Goal: Information Seeking & Learning: Understand process/instructions

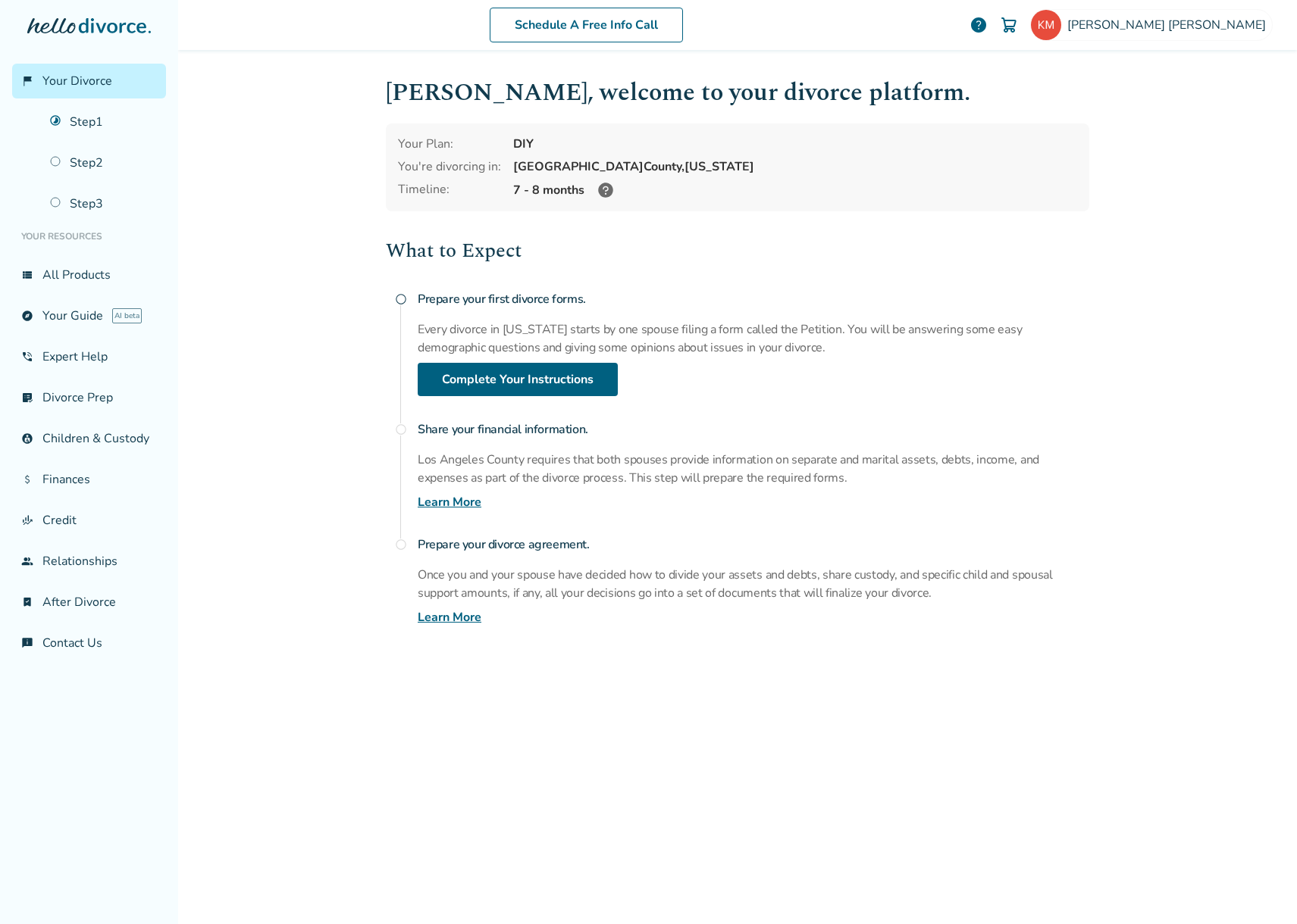
click at [101, 122] on link "Step 1" at bounding box center [104, 122] width 125 height 35
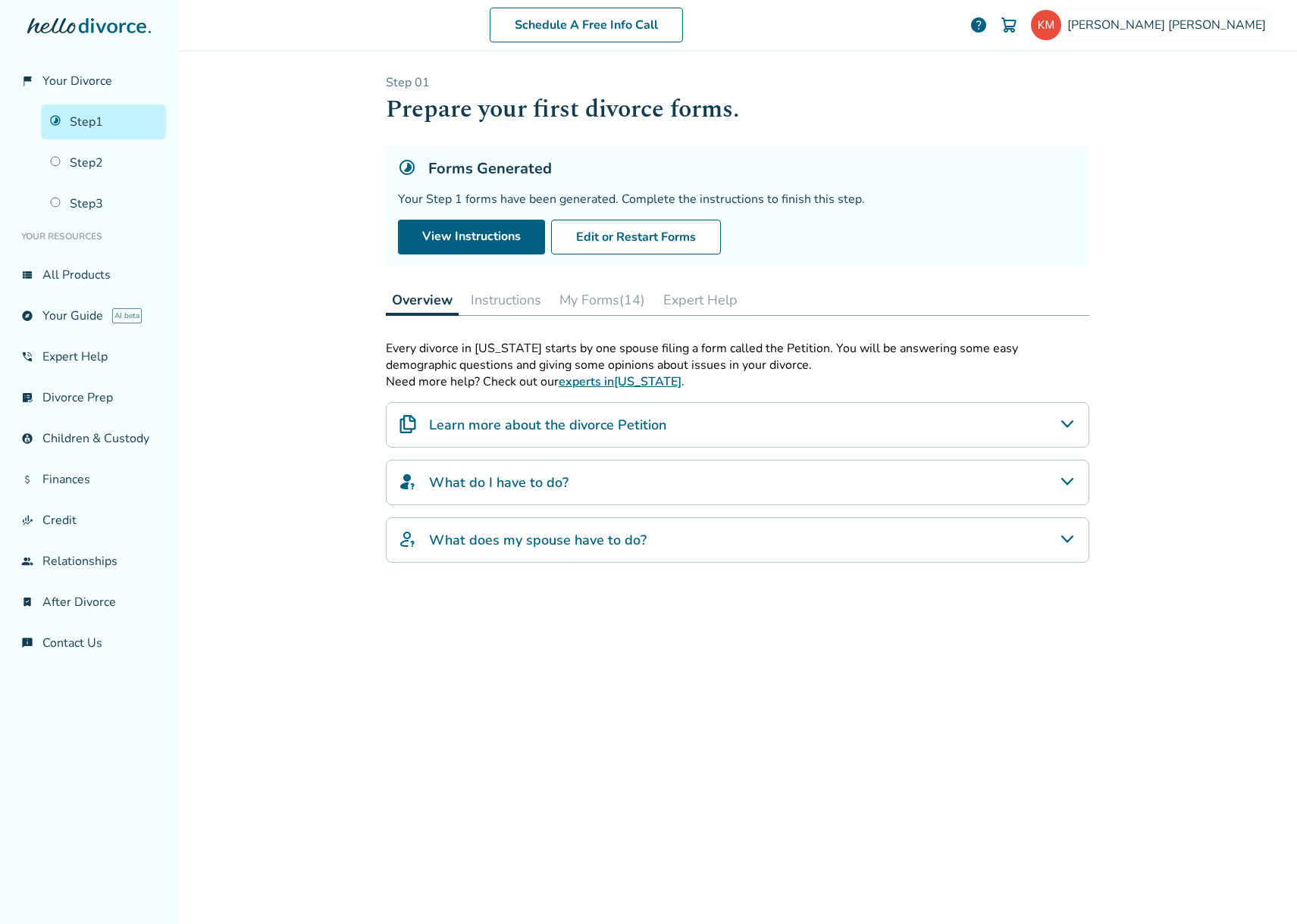
click at [502, 299] on button "Instructions" at bounding box center [506, 300] width 82 height 30
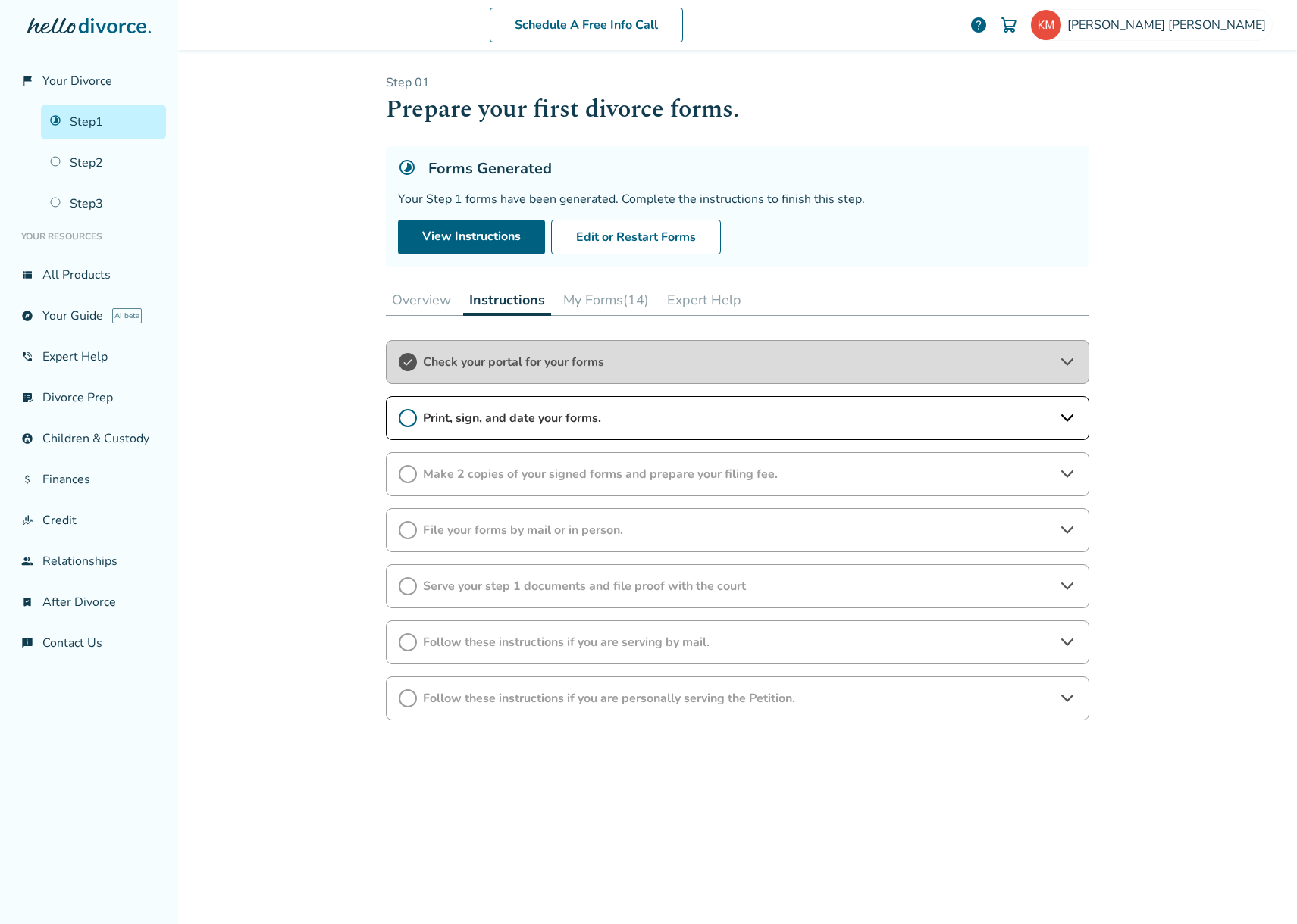
click at [480, 700] on span "Follow these instructions if you are personally serving the Petition." at bounding box center [737, 698] width 629 height 17
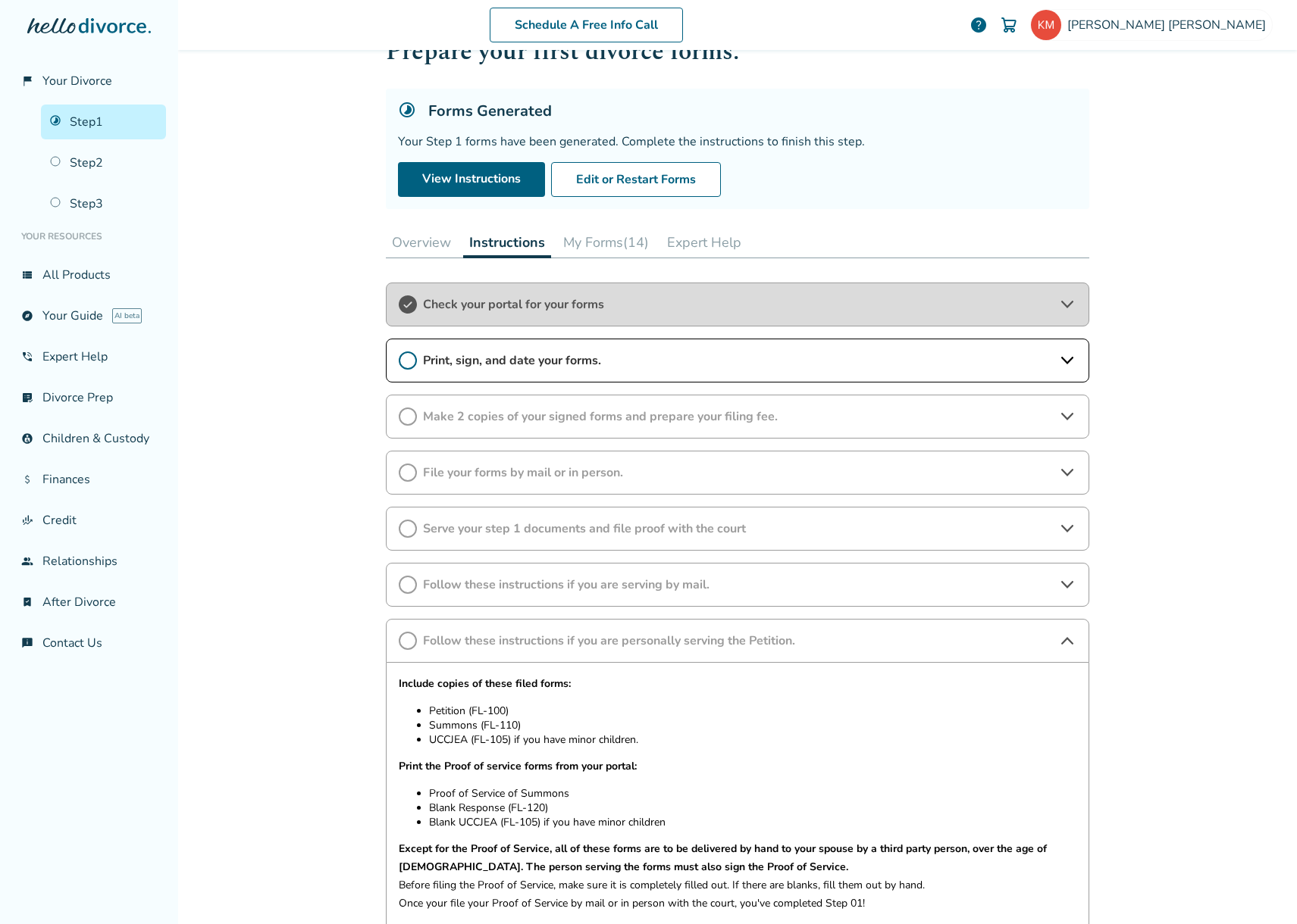
scroll to position [225, 0]
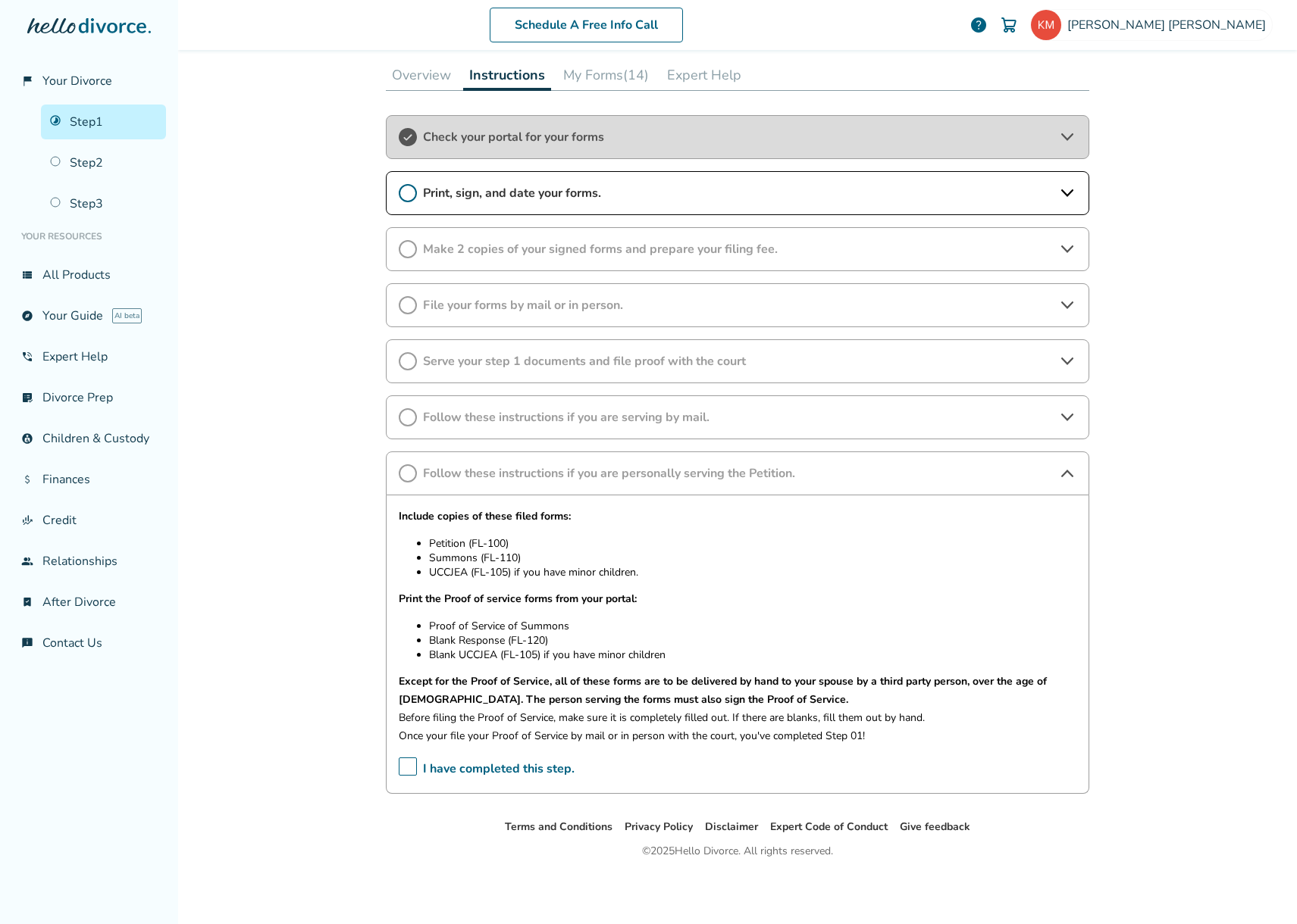
click at [456, 365] on span "Serve your step 1 documents and file proof with the court" at bounding box center [737, 361] width 629 height 17
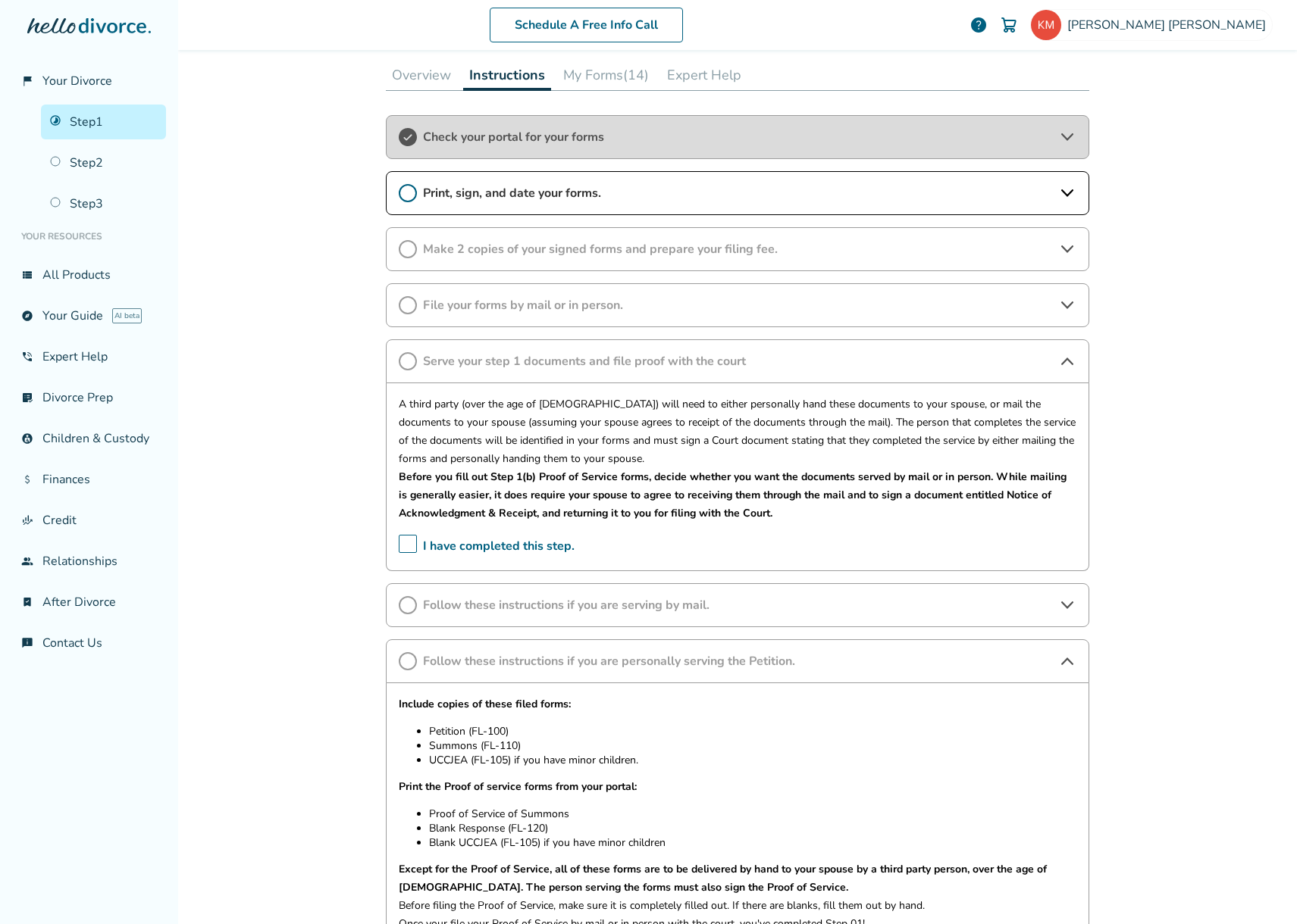
click at [456, 365] on span "Serve your step 1 documents and file proof with the court" at bounding box center [737, 361] width 629 height 17
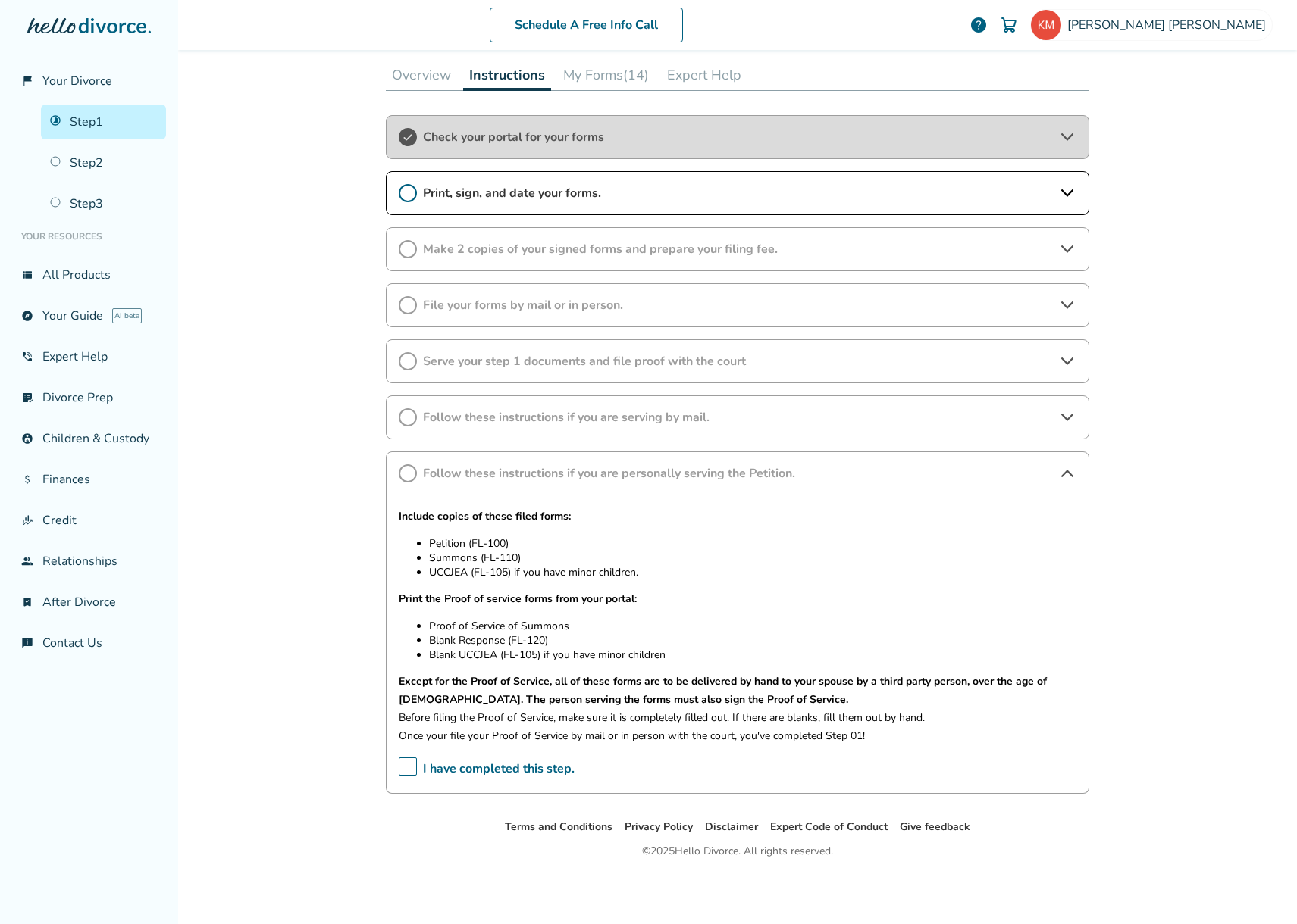
click at [446, 432] on div "Follow these instructions if you are serving by mail." at bounding box center [737, 417] width 703 height 44
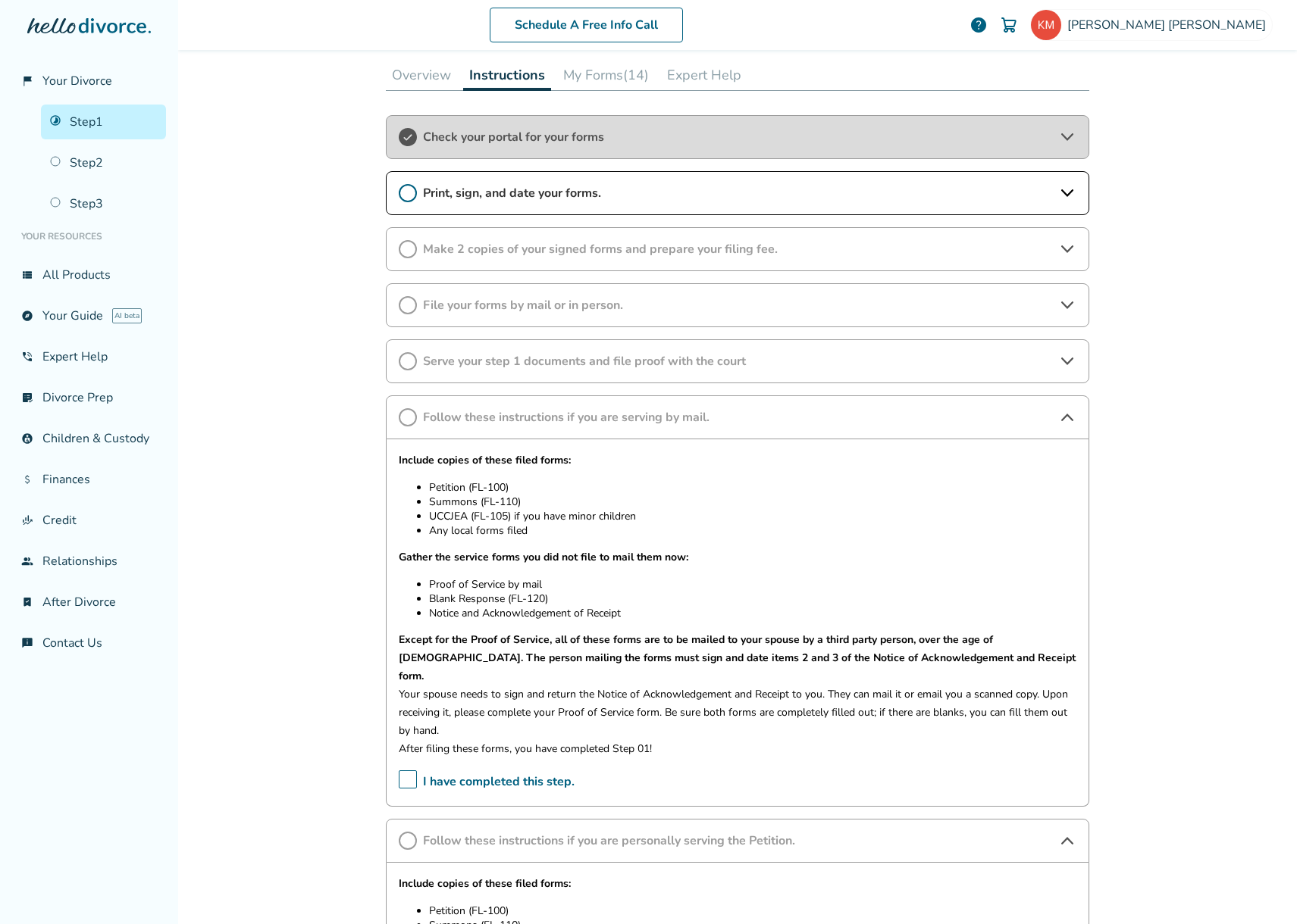
click at [471, 306] on span "File your forms by mail or in person." at bounding box center [737, 305] width 629 height 17
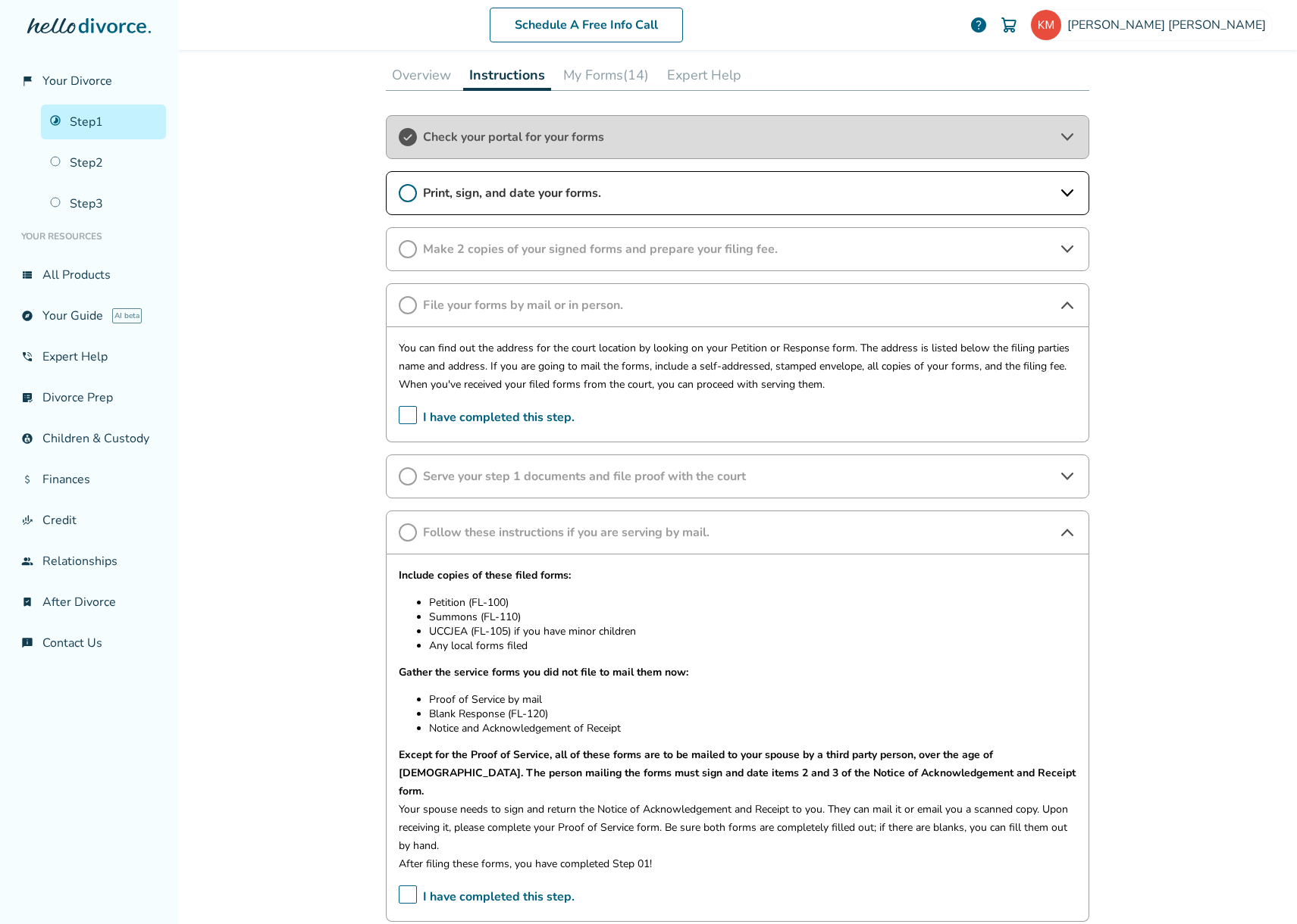
click at [490, 247] on span "Make 2 copies of your signed forms and prepare your filing fee." at bounding box center [737, 249] width 629 height 17
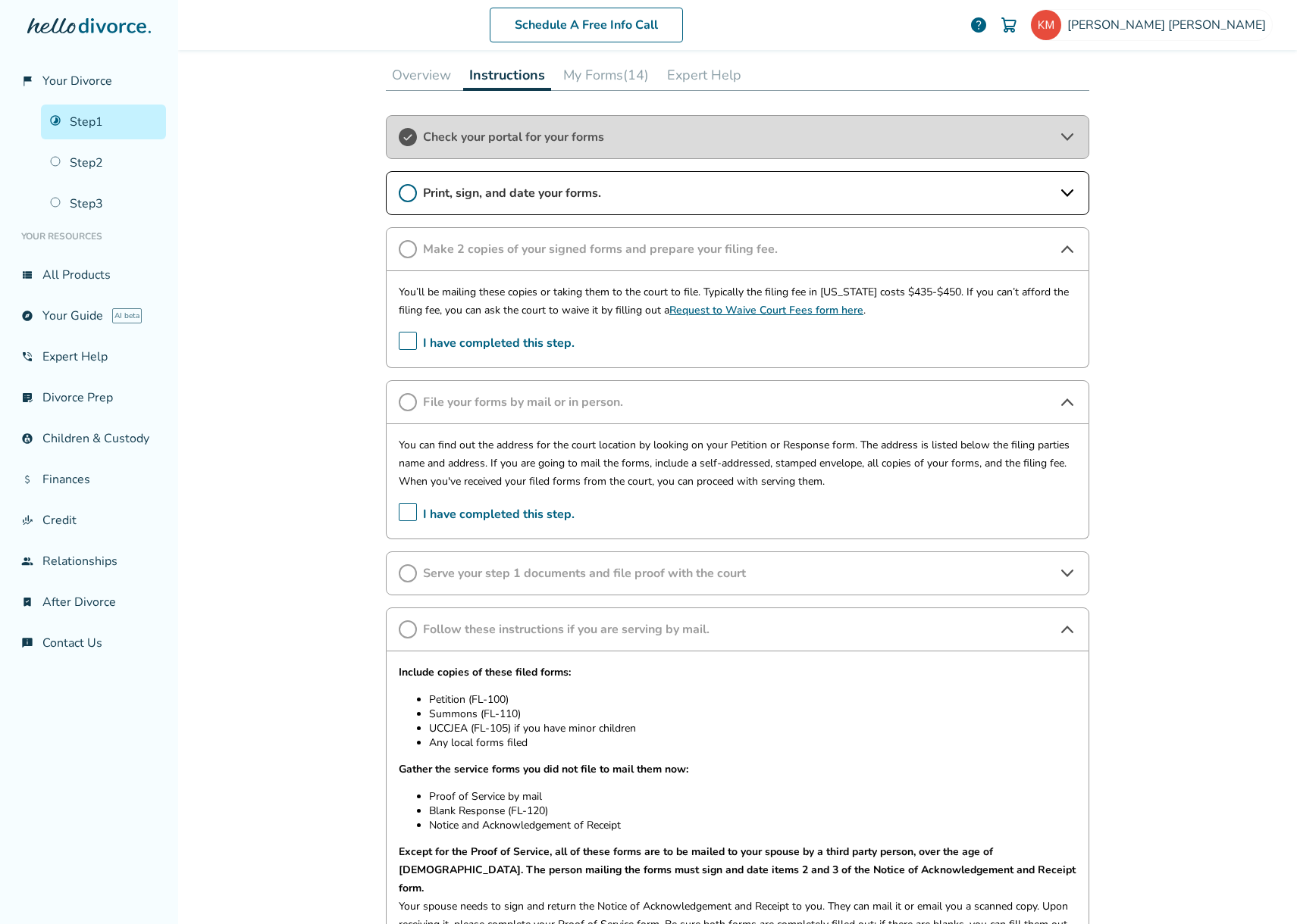
click at [495, 394] on span "File your forms by mail or in person." at bounding box center [737, 402] width 629 height 17
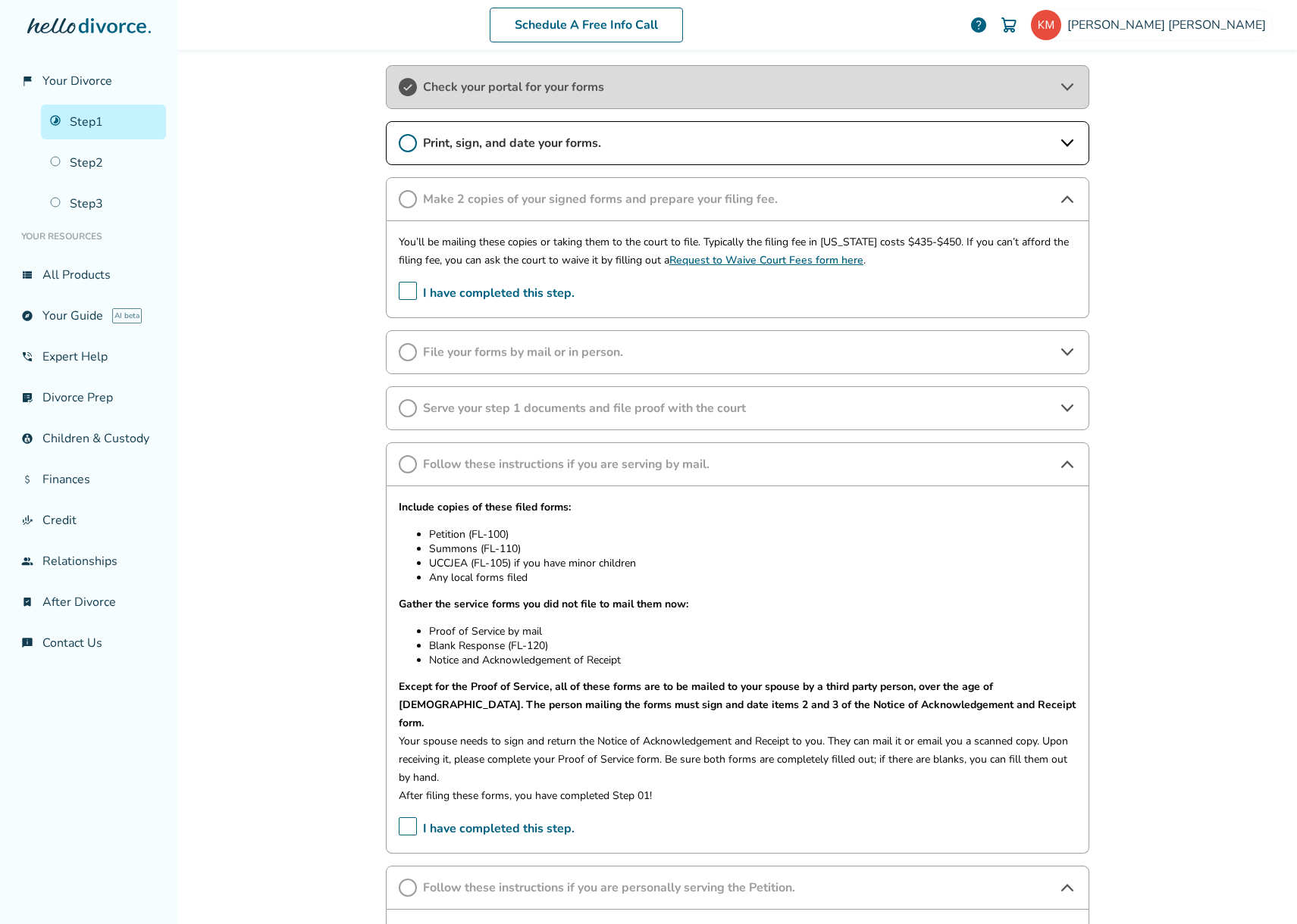
scroll to position [301, 0]
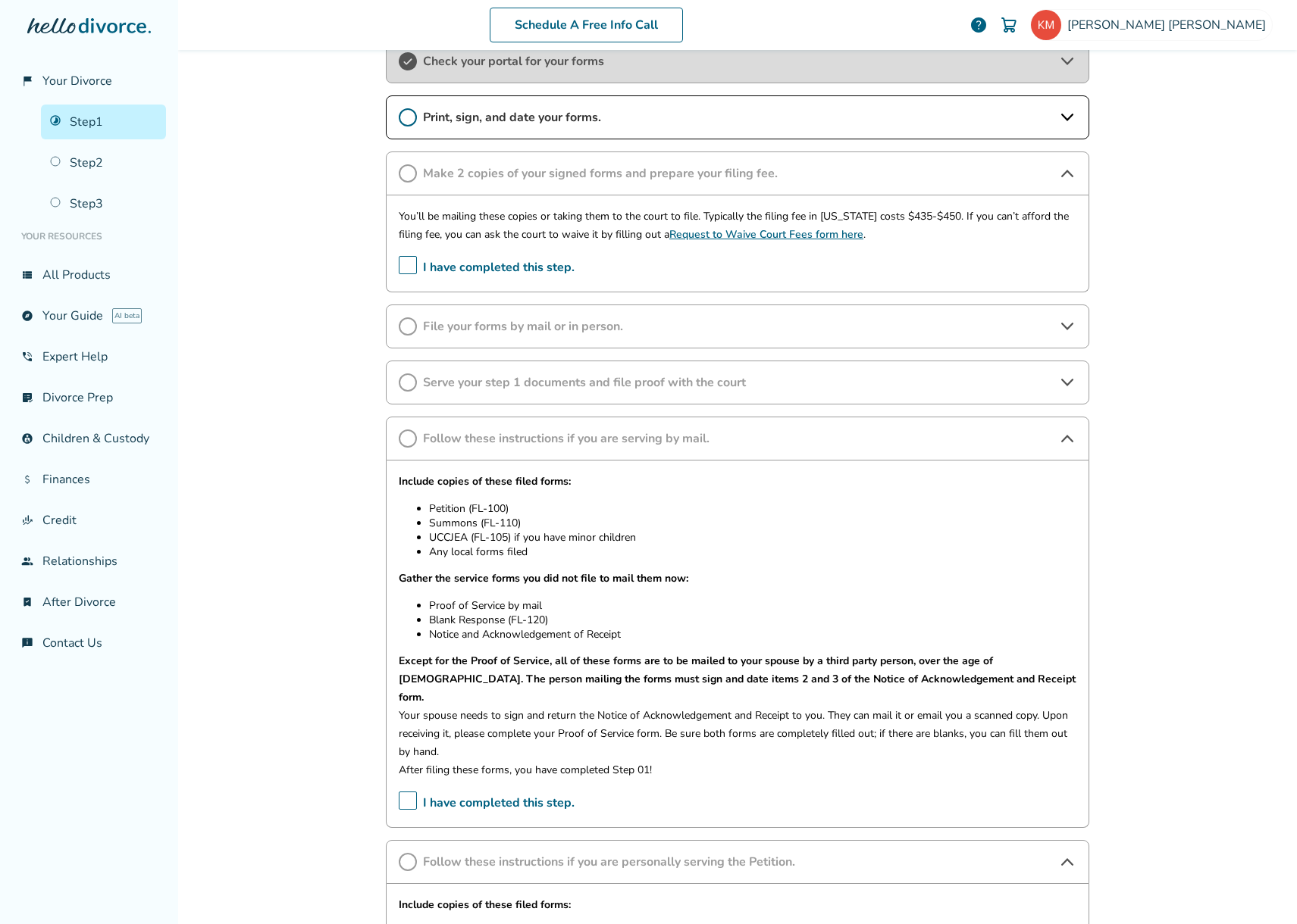
click at [504, 374] on span "Serve your step 1 documents and file proof with the court" at bounding box center [737, 382] width 629 height 17
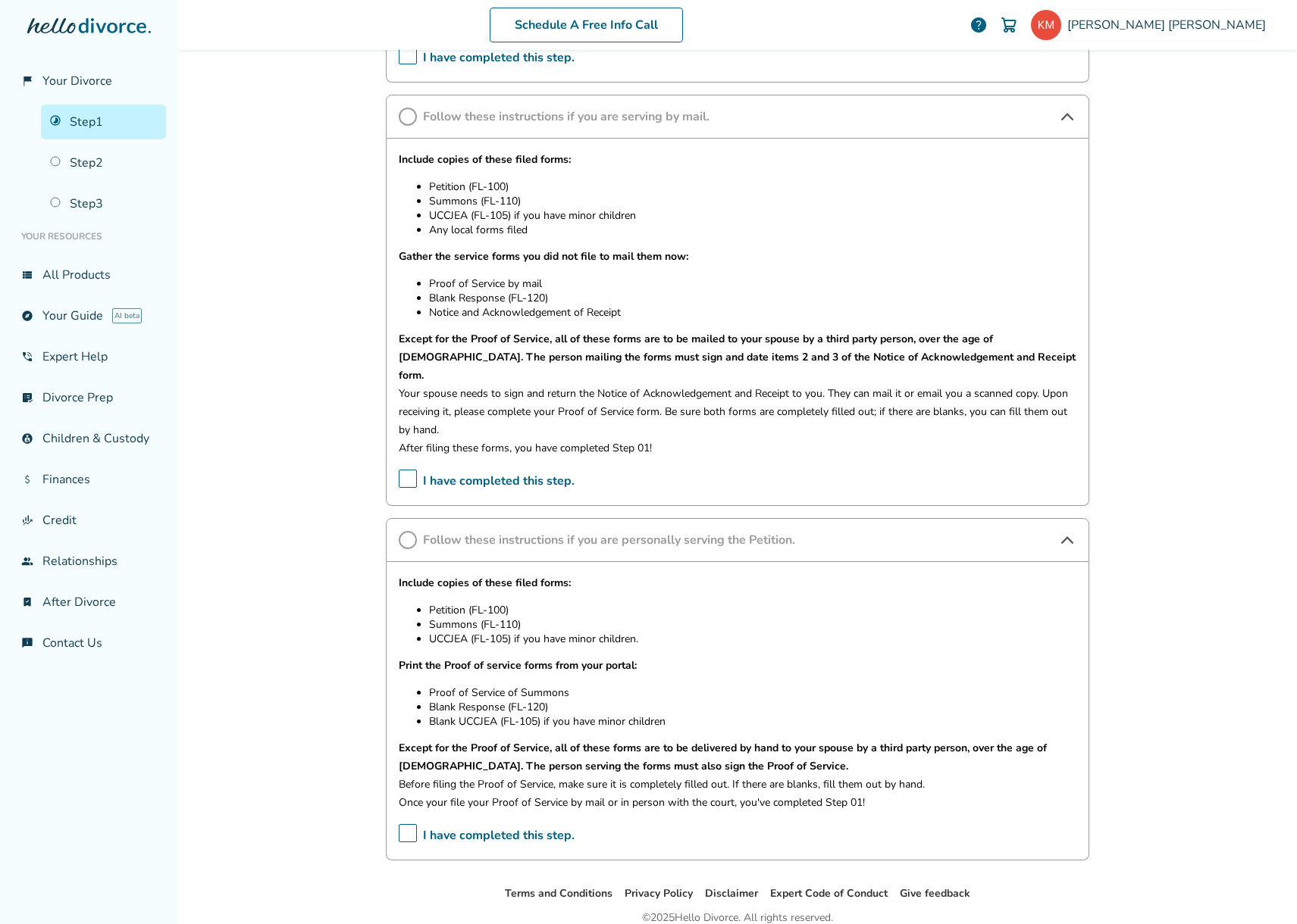
scroll to position [831, 0]
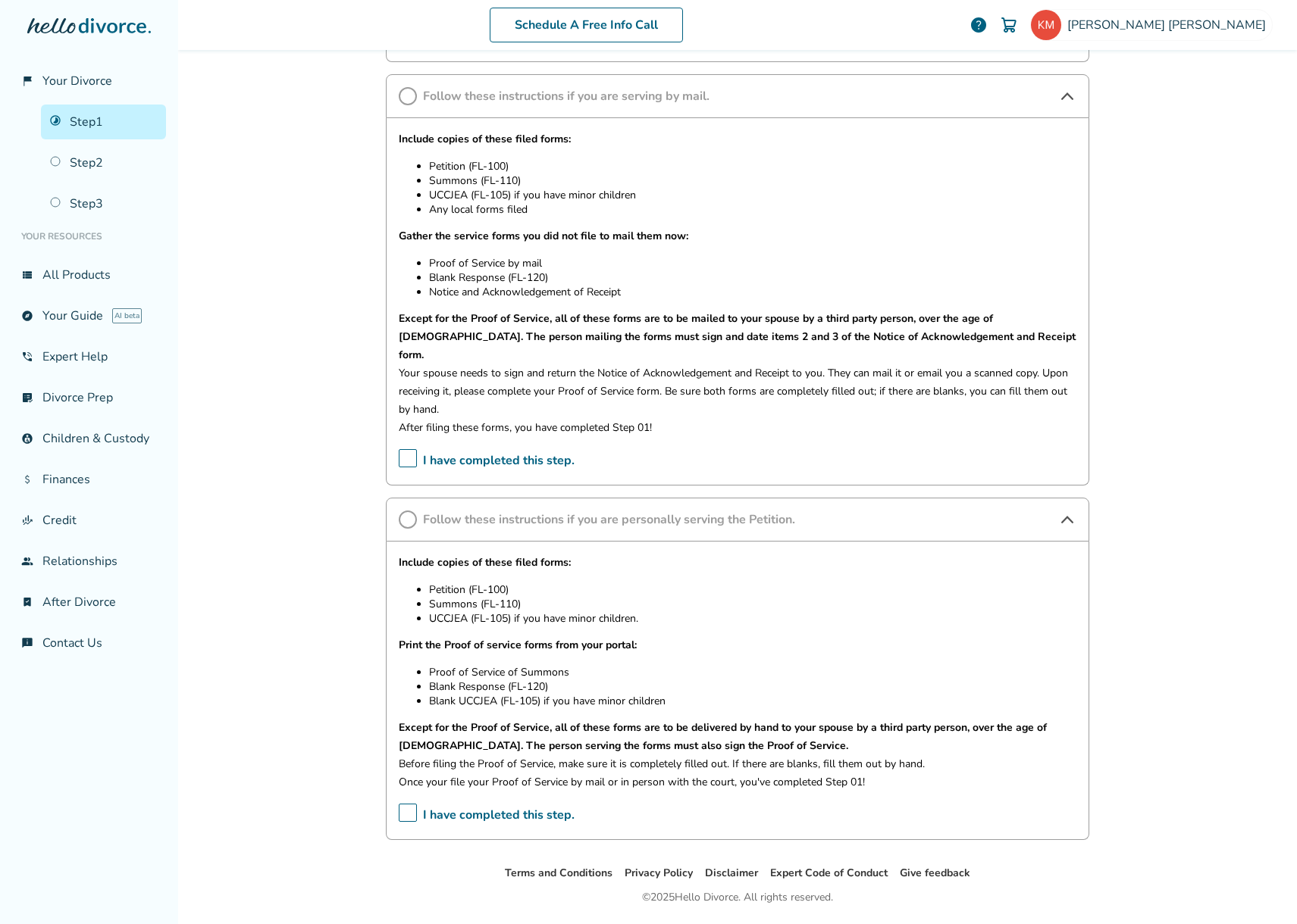
drag, startPoint x: 651, startPoint y: 603, endPoint x: 433, endPoint y: 577, distance: 219.5
click at [408, 583] on ul "Petition (FL-100) Summons (FL-110) UCCJEA (FL-105) if you have minor children." at bounding box center [737, 605] width 677 height 43
click at [1144, 222] on div "Schedule A Free Info Call Kristen Mccarthy help Schedule A Free Call Kristen Mc…" at bounding box center [737, 462] width 1119 height 924
click at [283, 149] on div "Schedule A Free Info Call Kristen Mccarthy help Schedule A Free Call Kristen Mc…" at bounding box center [737, 462] width 1119 height 924
click at [75, 75] on span "Your Divorce" at bounding box center [76, 80] width 70 height 17
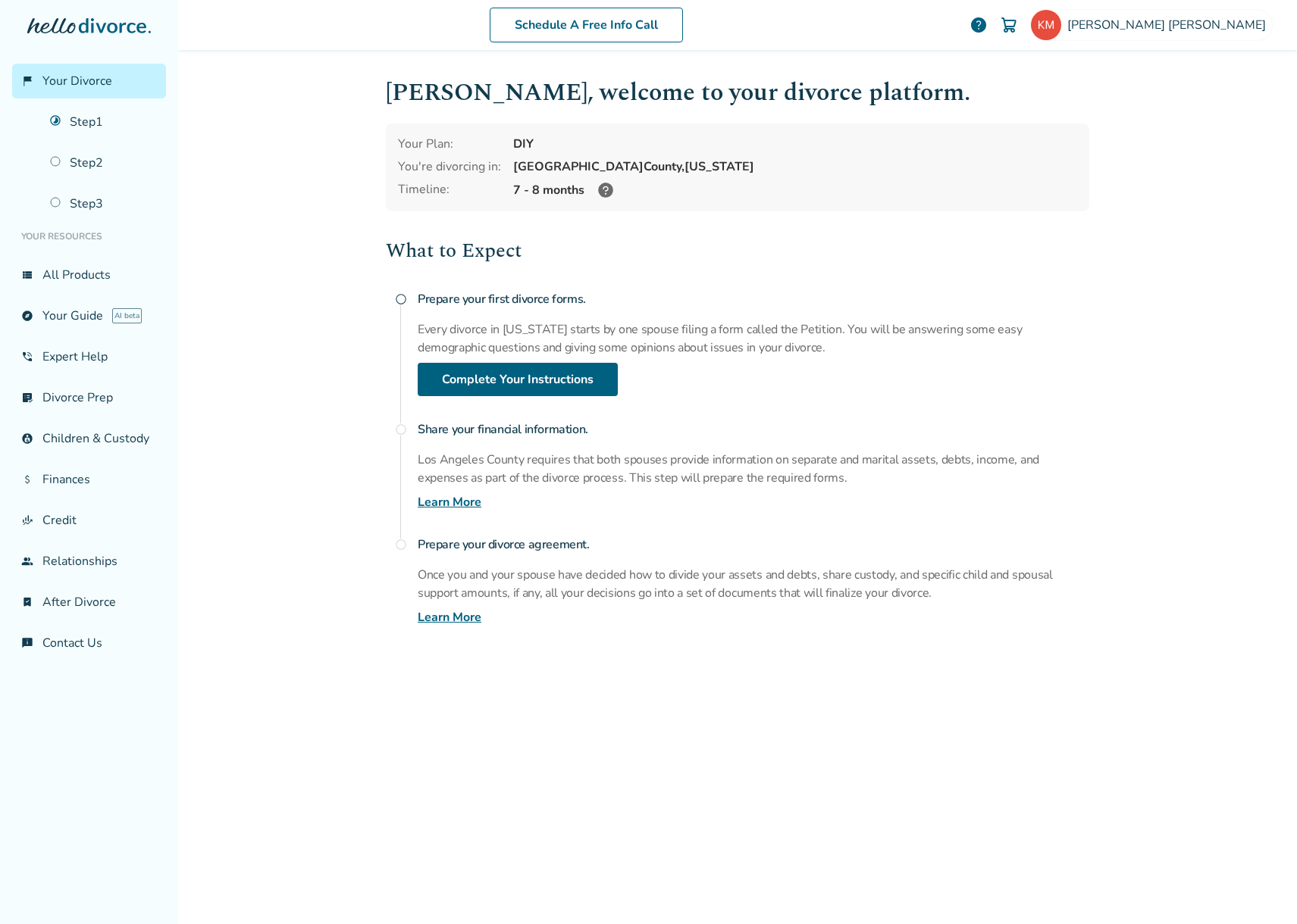
click at [101, 125] on link "Step 1" at bounding box center [104, 122] width 125 height 35
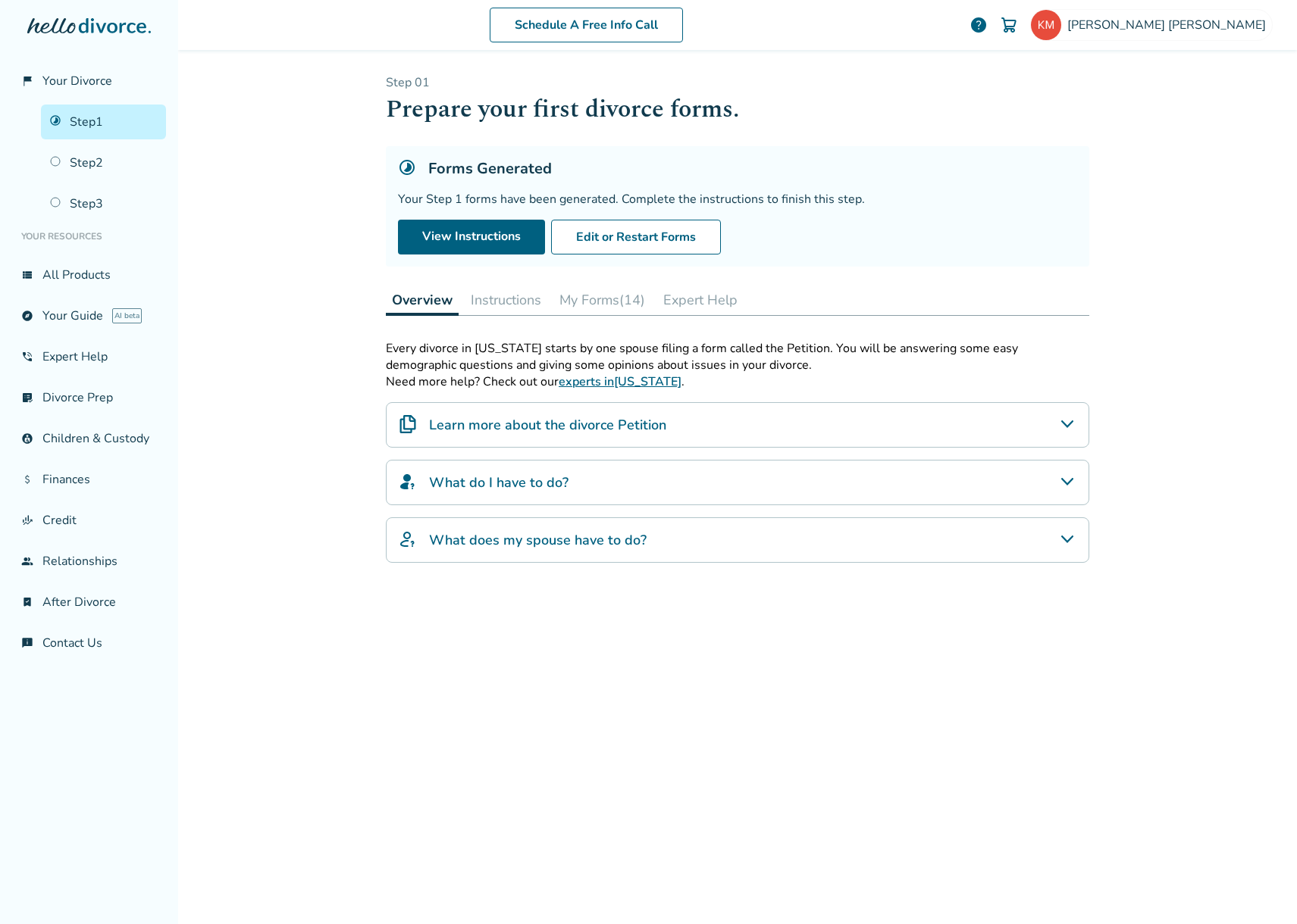
click at [510, 169] on h5 "Forms Generated" at bounding box center [490, 169] width 124 height 21
click at [593, 302] on button "My Forms (14)" at bounding box center [602, 300] width 98 height 30
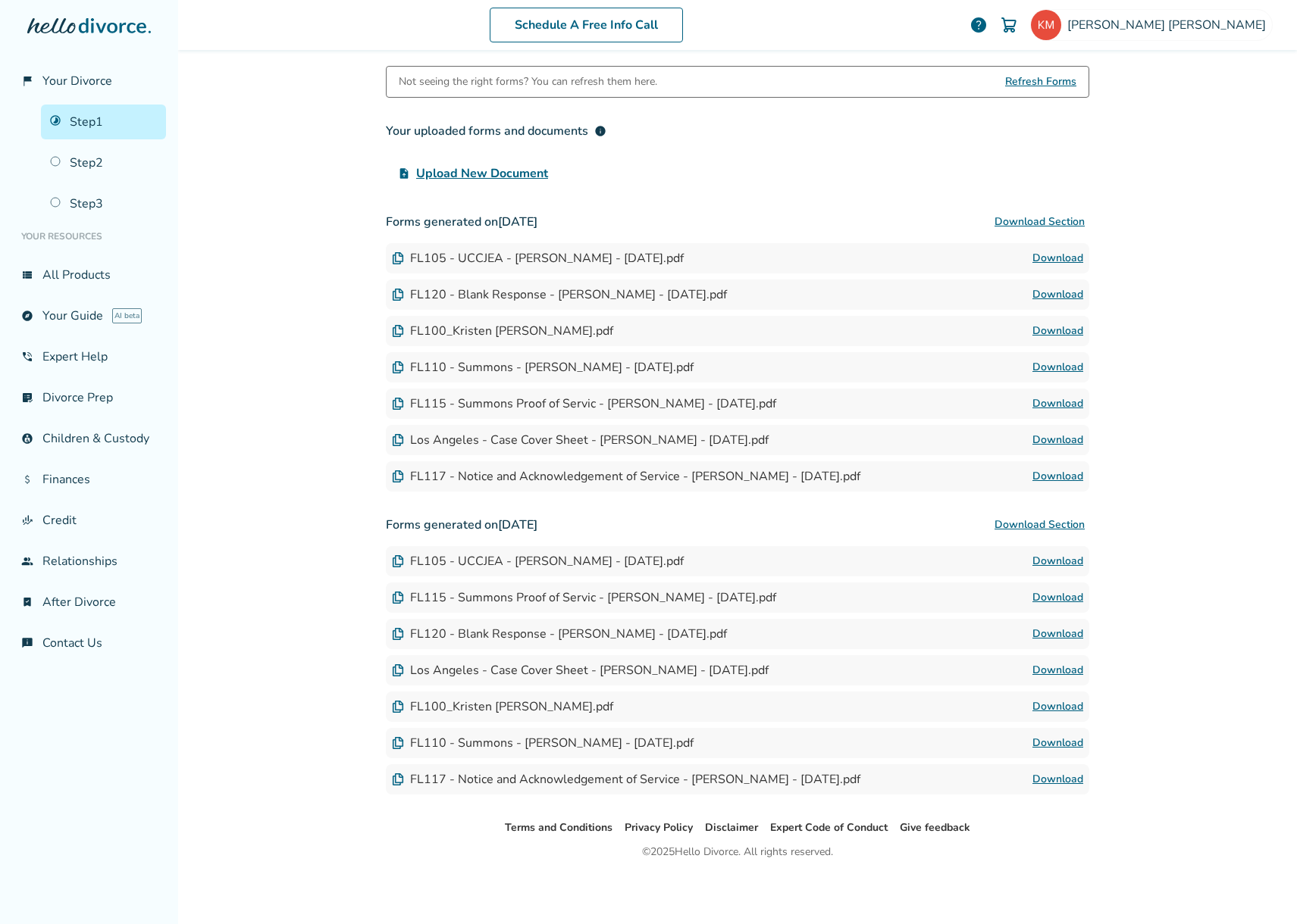
scroll to position [275, 0]
click at [423, 780] on div "FL117 - Notice and Acknowledgement of Service - Kristen McCarthy - 2025-08-07.p…" at bounding box center [626, 778] width 469 height 17
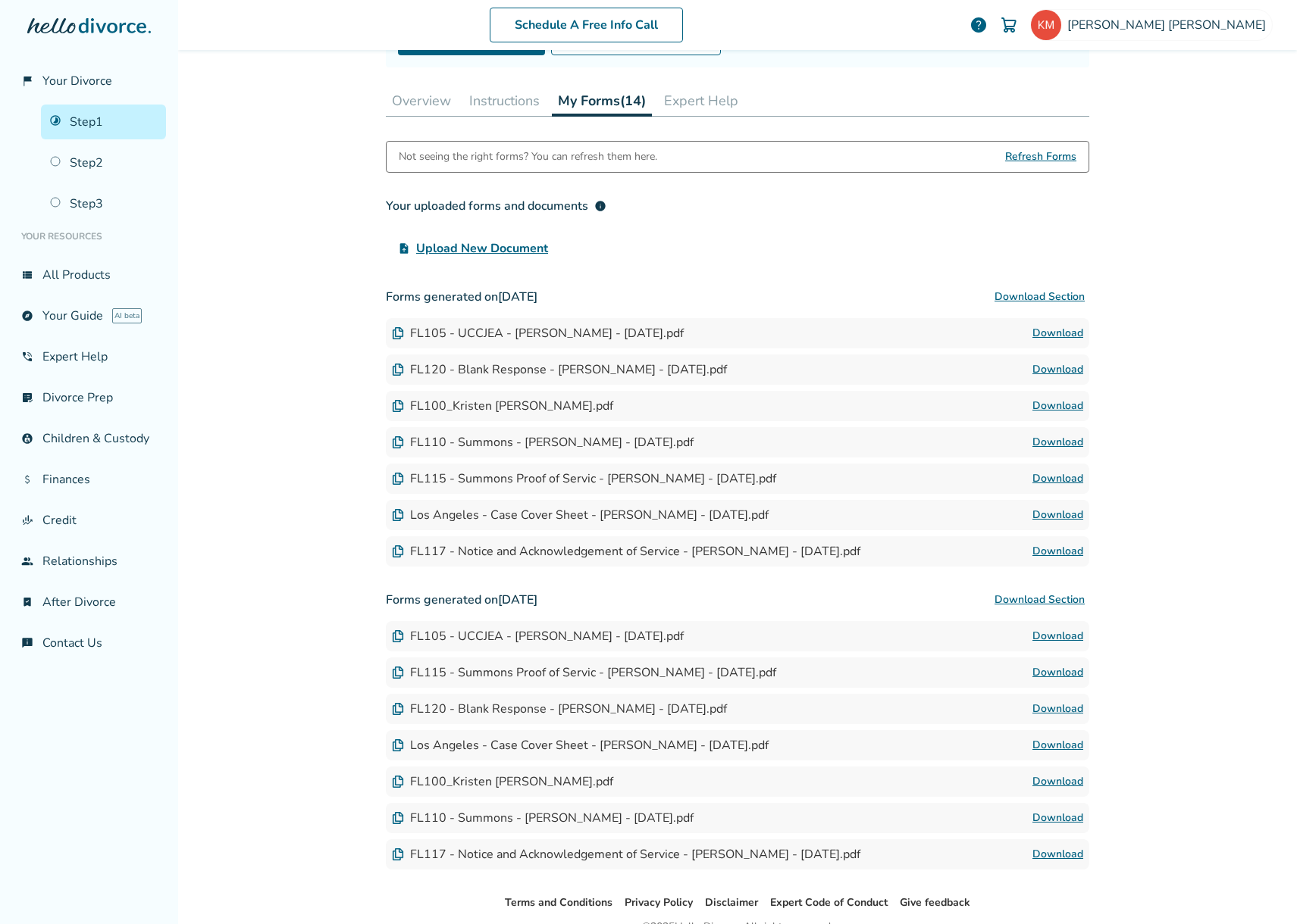
click at [1046, 440] on link "Download" at bounding box center [1058, 442] width 51 height 19
click at [1061, 481] on link "Download" at bounding box center [1058, 478] width 51 height 19
